Goal: Information Seeking & Learning: Learn about a topic

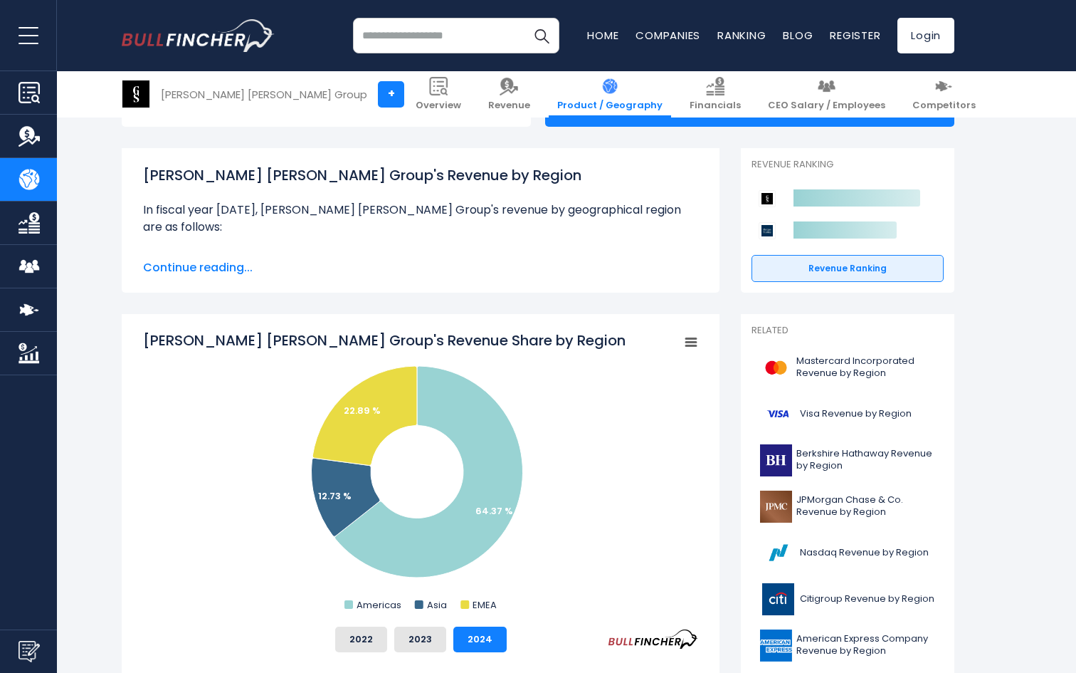
scroll to position [179, 0]
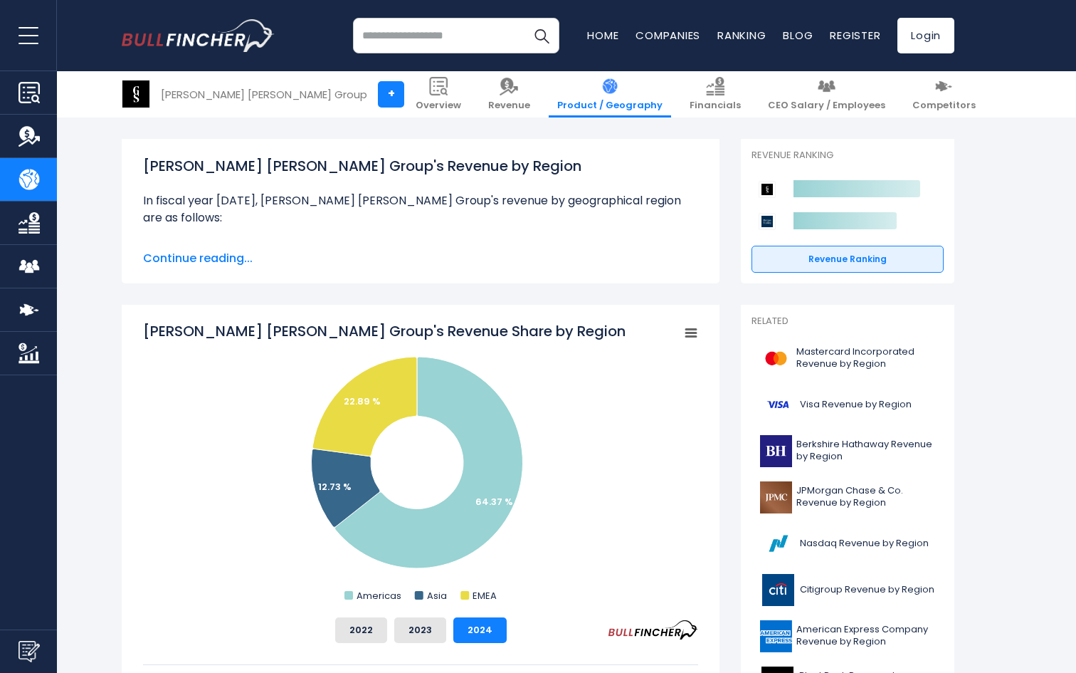
click at [193, 261] on span "Continue reading..." at bounding box center [420, 258] width 555 height 17
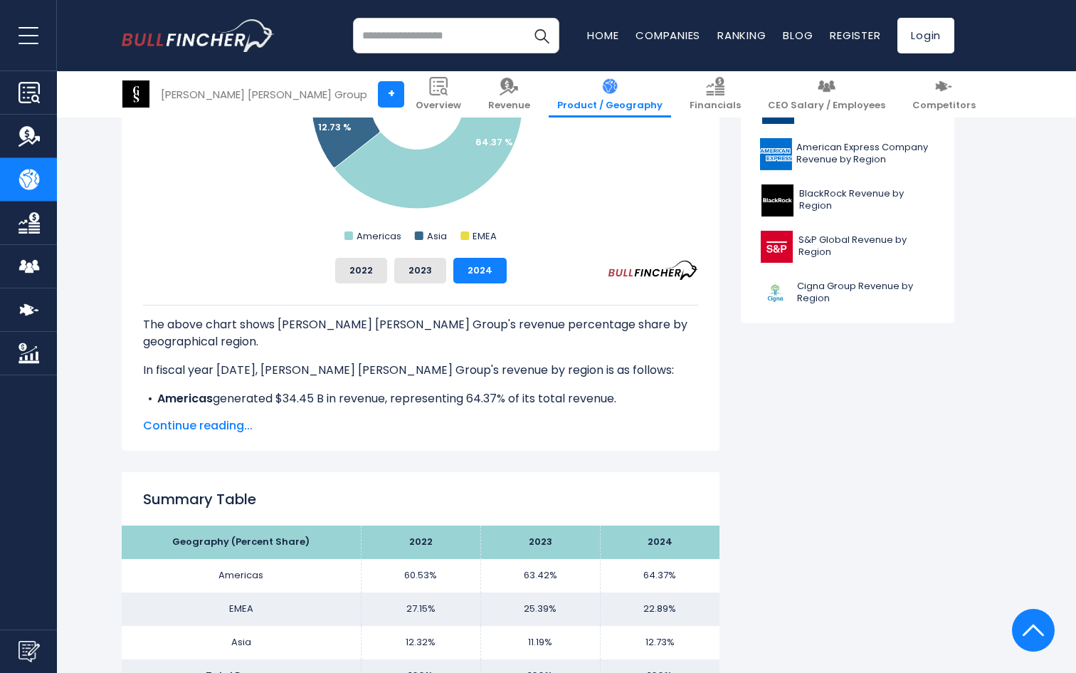
scroll to position [663, 0]
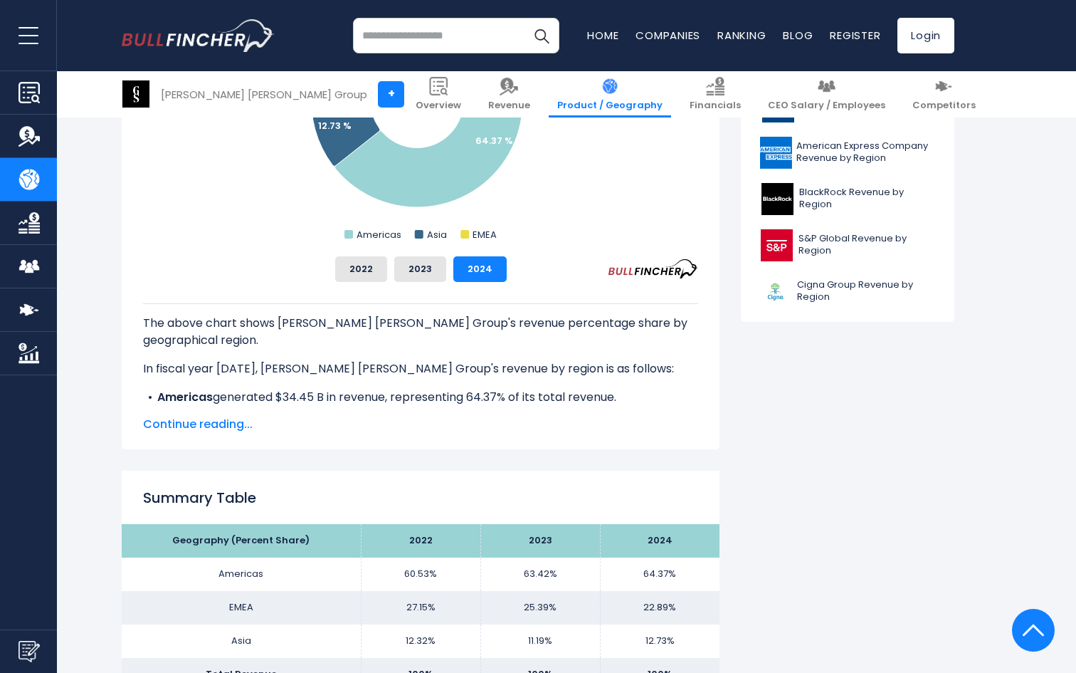
click at [223, 424] on span "Continue reading..." at bounding box center [420, 424] width 555 height 17
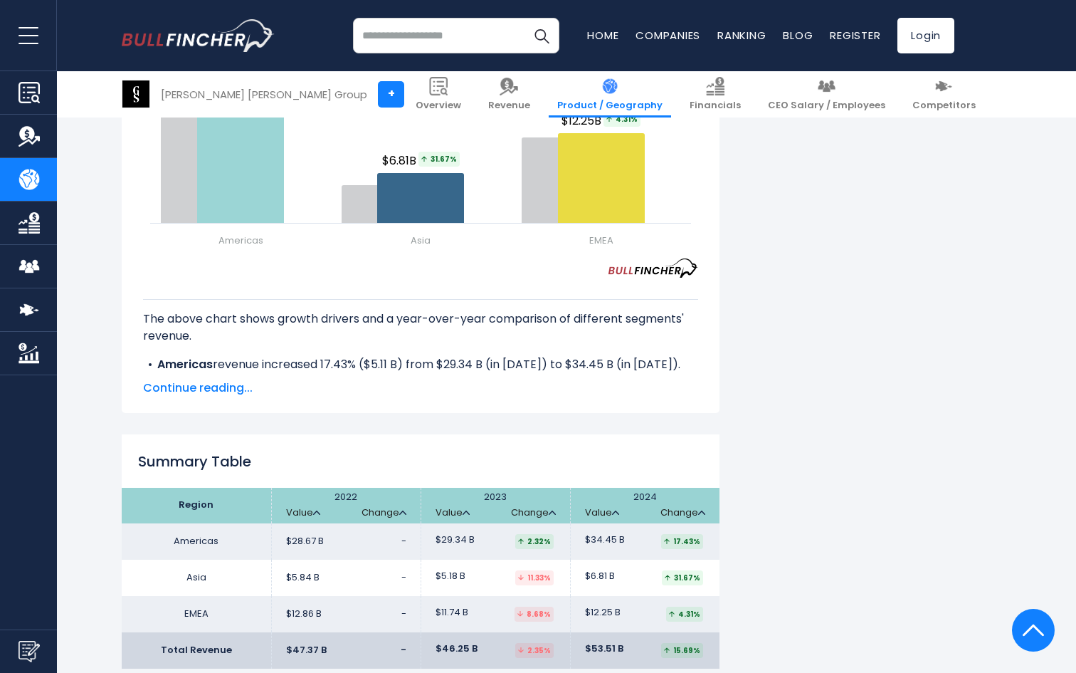
scroll to position [2151, 0]
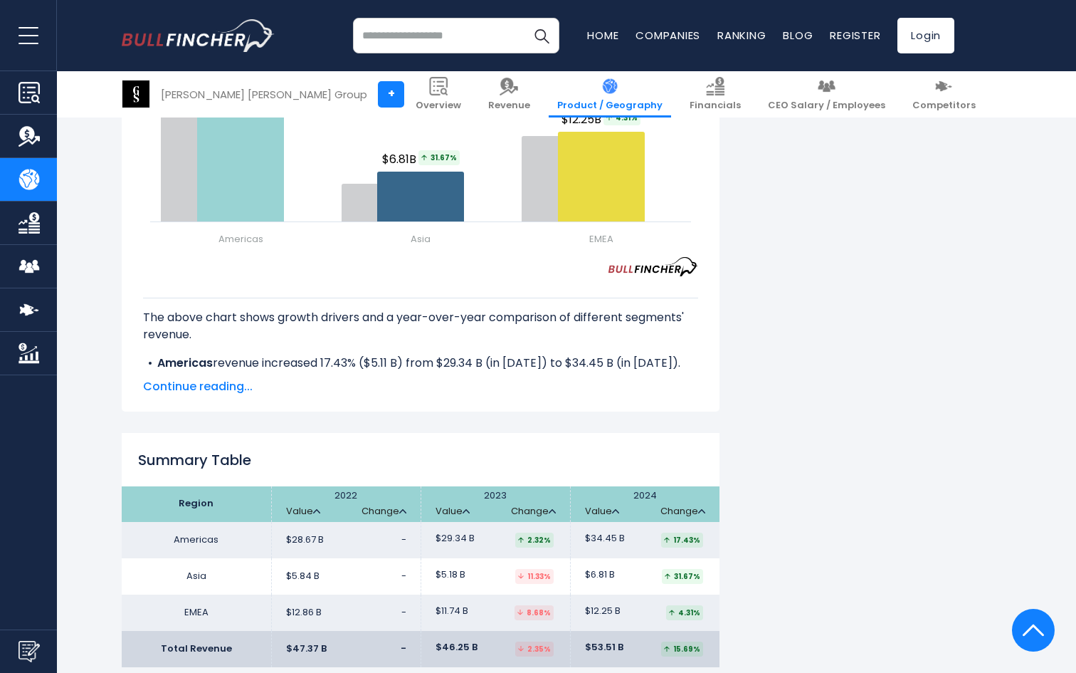
click at [235, 354] on div "The above chart shows growth drivers and a year-over-year comparison of differe…" at bounding box center [420, 335] width 555 height 119
click at [230, 378] on span "Continue reading..." at bounding box center [420, 386] width 555 height 17
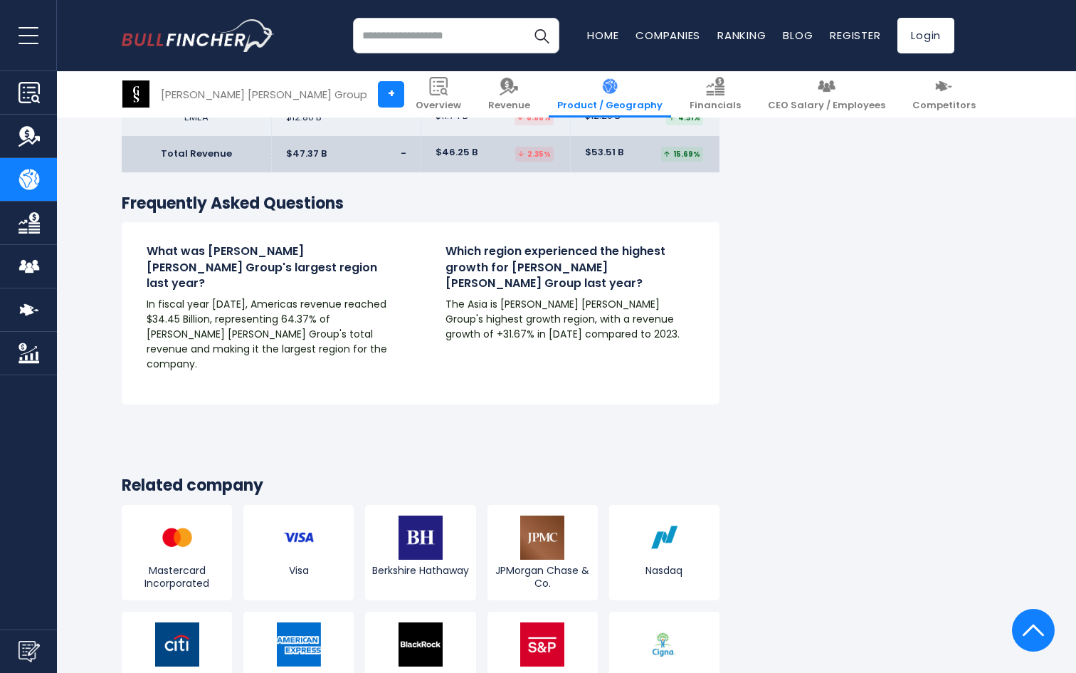
scroll to position [2675, 0]
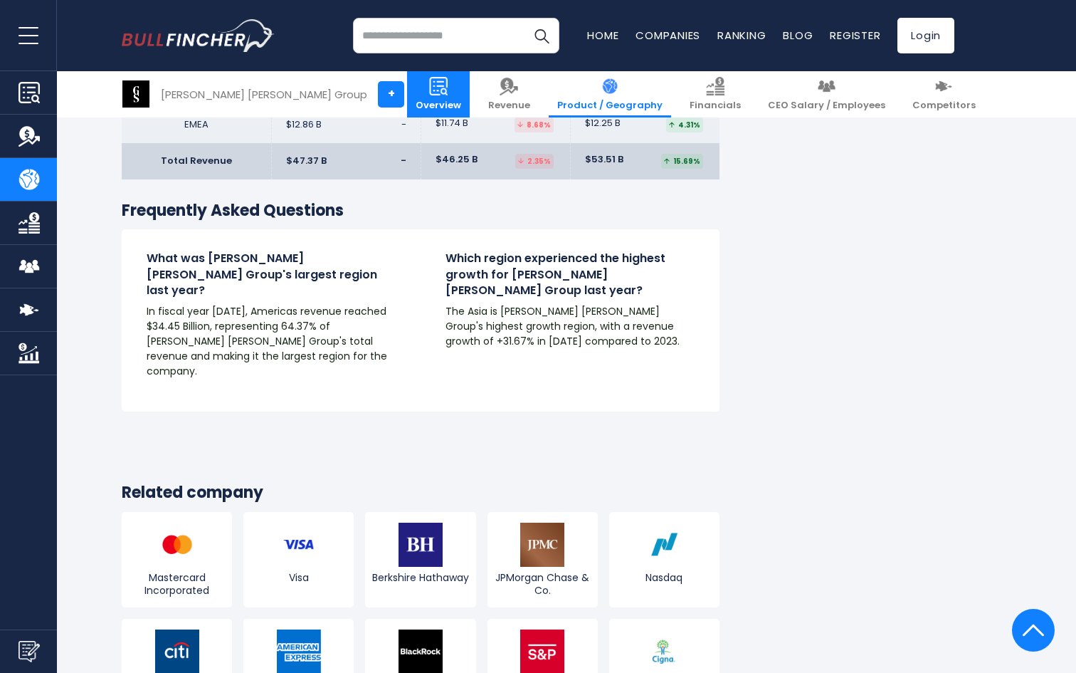
click at [448, 83] on img at bounding box center [438, 86] width 19 height 19
click at [448, 93] on img at bounding box center [438, 86] width 19 height 19
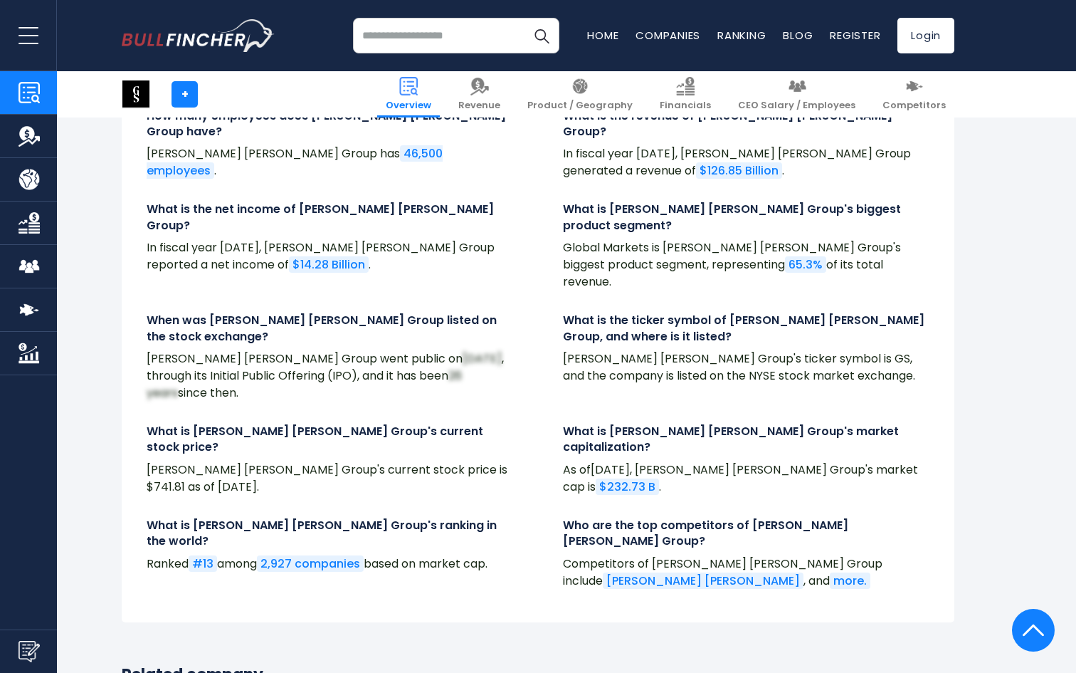
scroll to position [5220, 0]
